Goal: Task Accomplishment & Management: Use online tool/utility

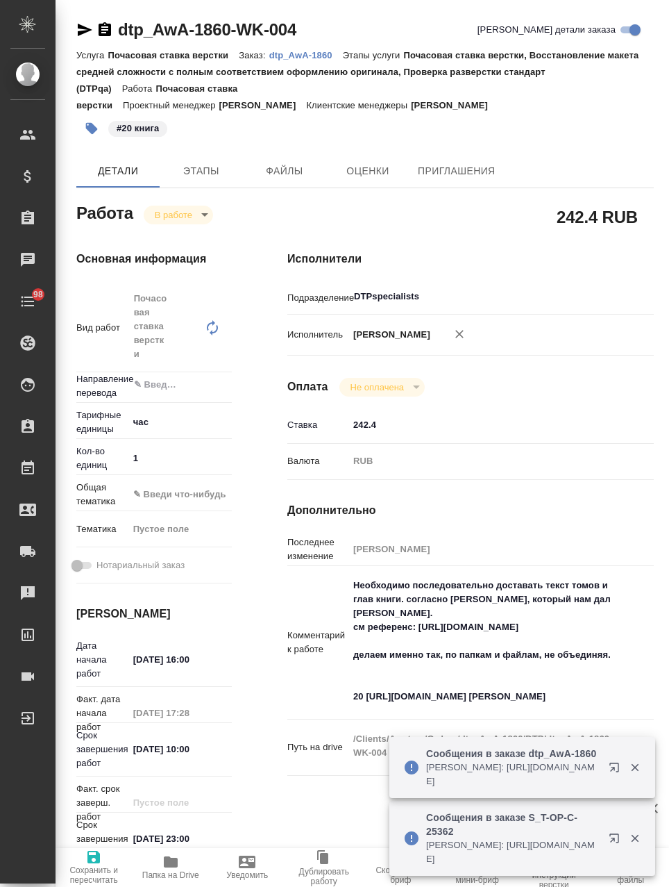
type textarea "x"
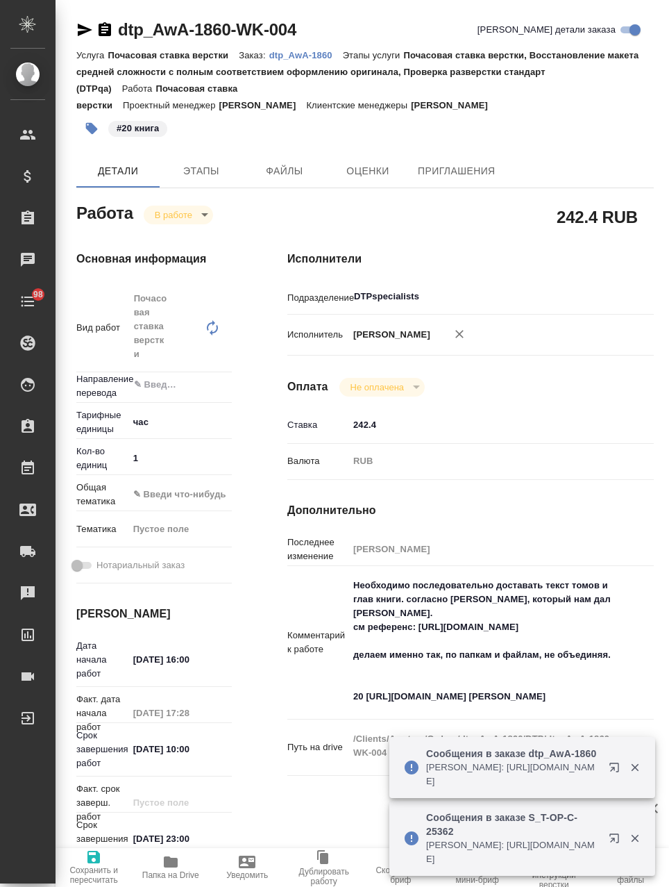
type textarea "x"
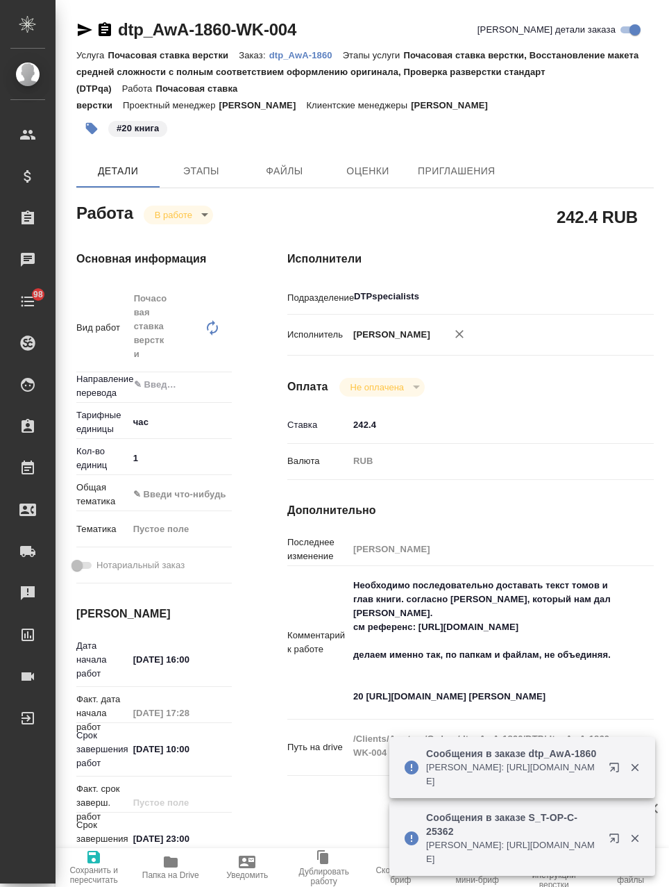
type textarea "x"
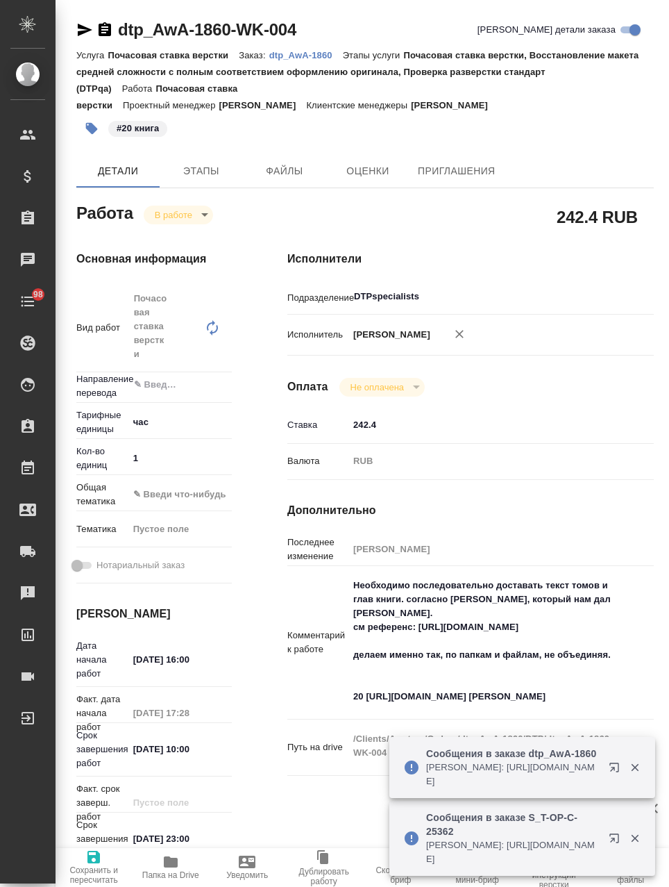
type textarea "x"
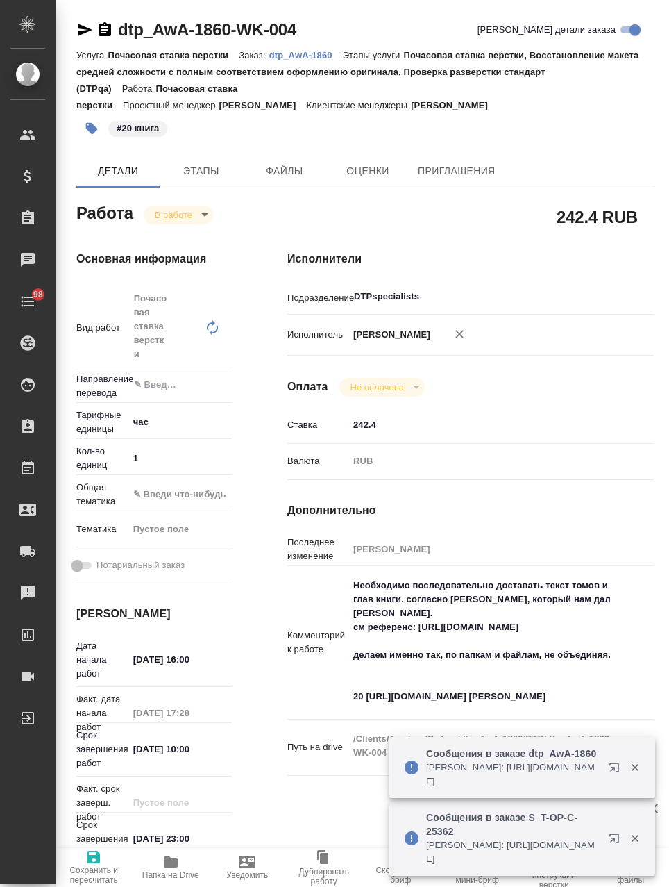
scroll to position [208, 0]
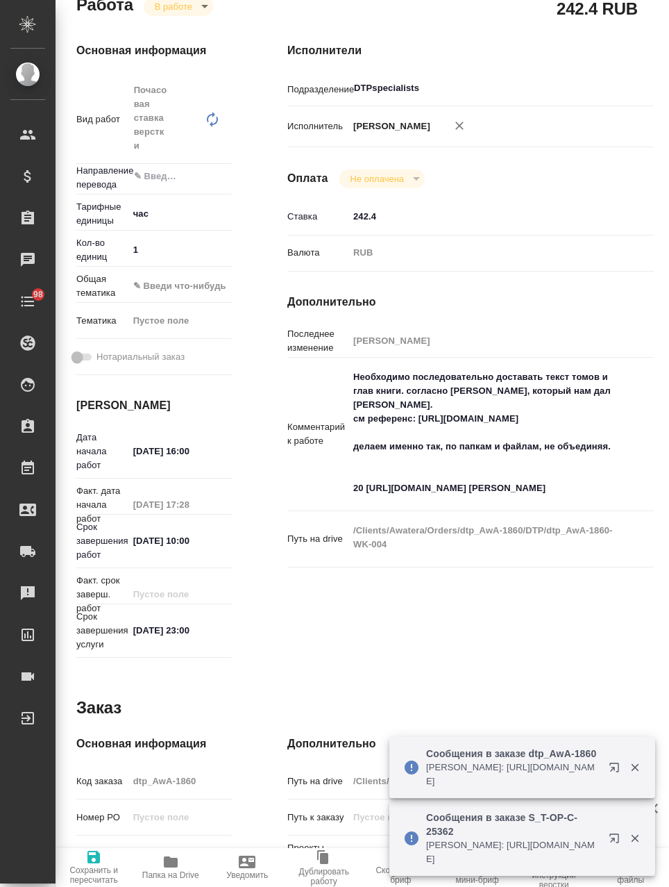
type textarea "x"
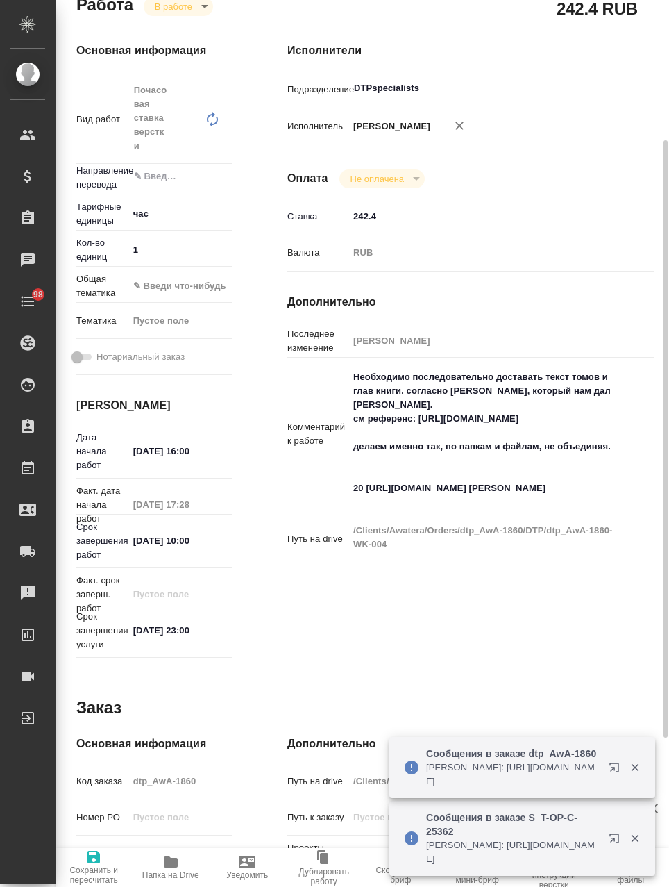
type textarea "x"
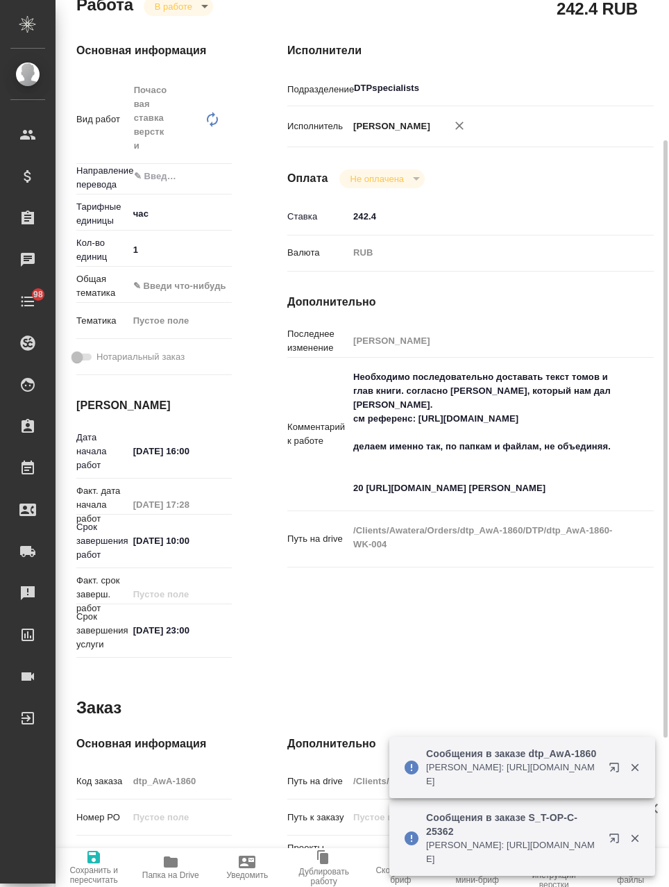
type textarea "x"
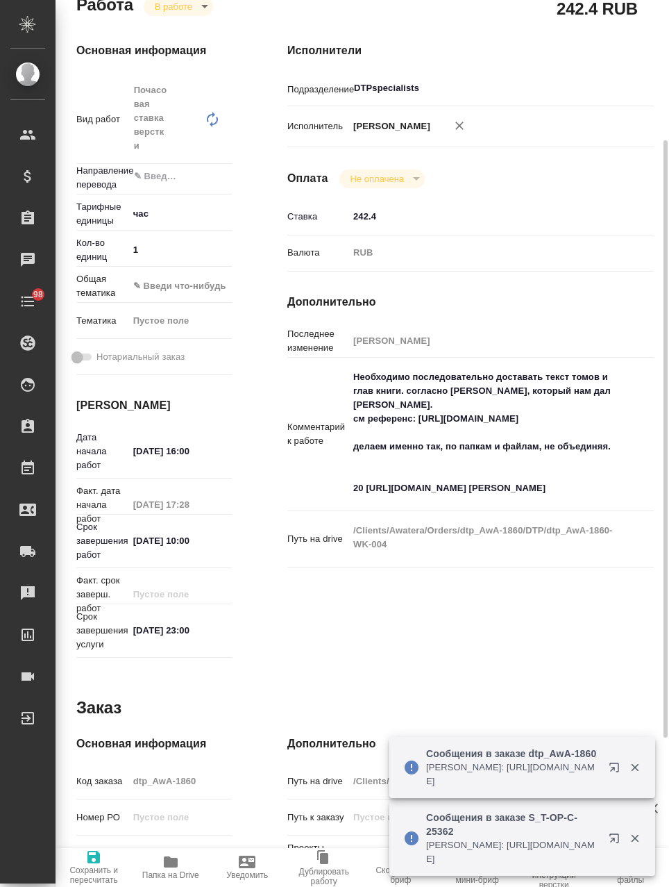
type textarea "x"
drag, startPoint x: 572, startPoint y: 502, endPoint x: 549, endPoint y: 506, distance: 23.2
click at [549, 501] on textarea "Необходимо последовательно доставать текст томов и глав книги. согласно [PERSON…" at bounding box center [486, 433] width 274 height 135
drag, startPoint x: 538, startPoint y: 507, endPoint x: 545, endPoint y: 502, distance: 8.5
click at [538, 501] on textarea "Необходимо последовательно доставать текст томов и глав книги. согласно [PERSON…" at bounding box center [486, 433] width 274 height 135
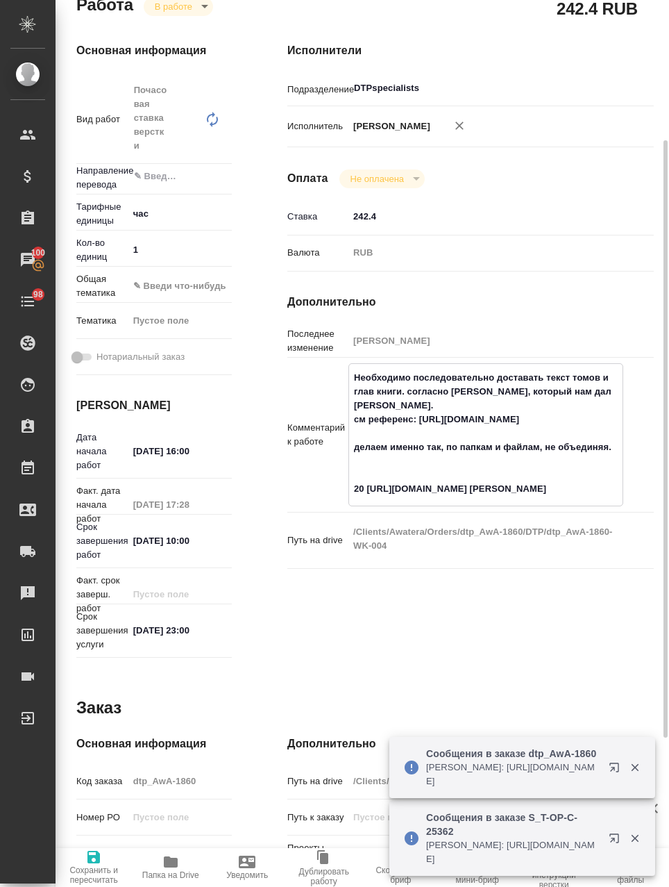
drag, startPoint x: 546, startPoint y: 501, endPoint x: 367, endPoint y: 517, distance: 179.9
click at [367, 506] on div "Необходимо последовательно доставать текст томов и глав книги. согласно [PERSON…" at bounding box center [486, 434] width 275 height 143
type textarea "x"
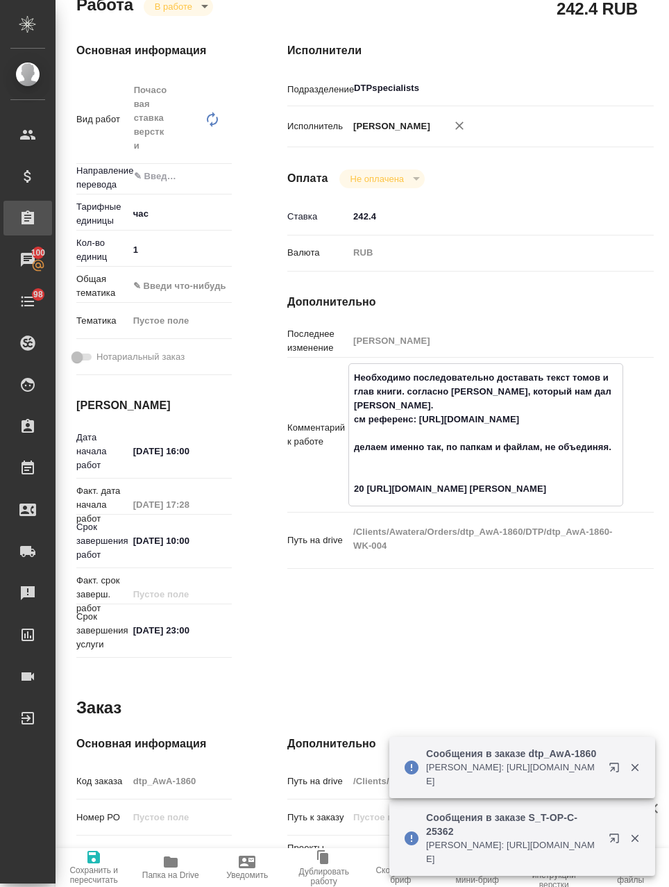
type textarea "x"
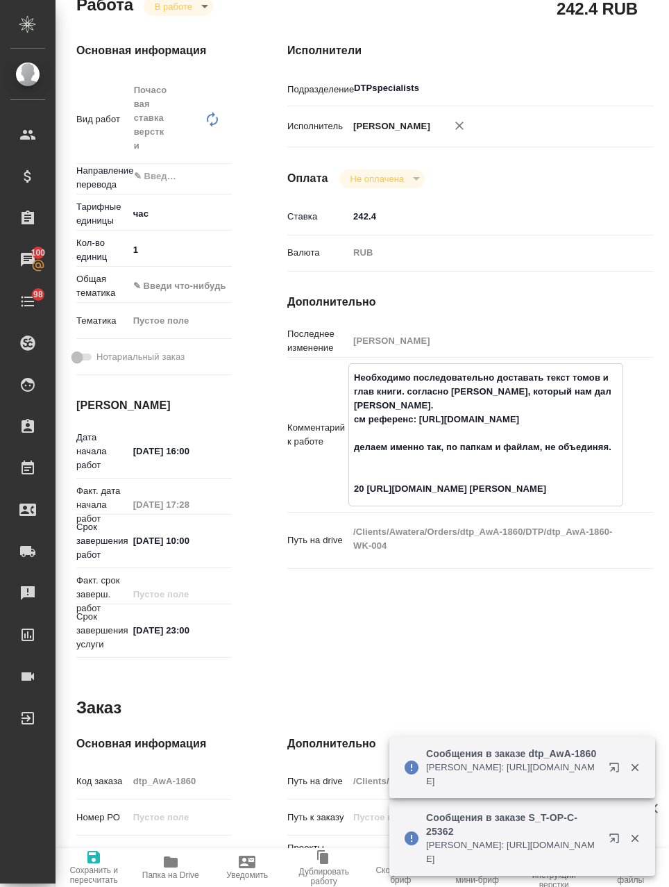
type textarea "x"
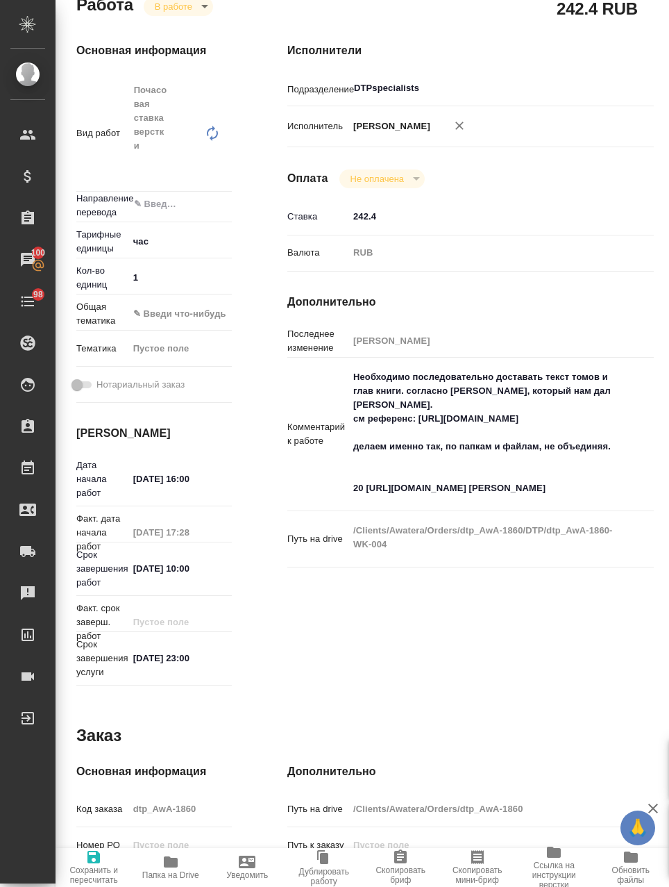
type textarea "x"
